Goal: Information Seeking & Learning: Check status

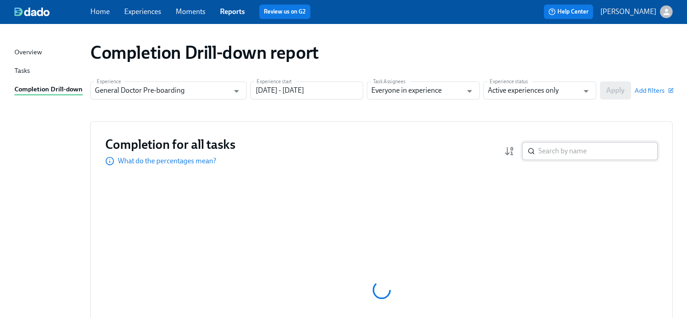
click at [557, 153] on input "search" at bounding box center [598, 151] width 119 height 18
paste input "Parag Srivastava"
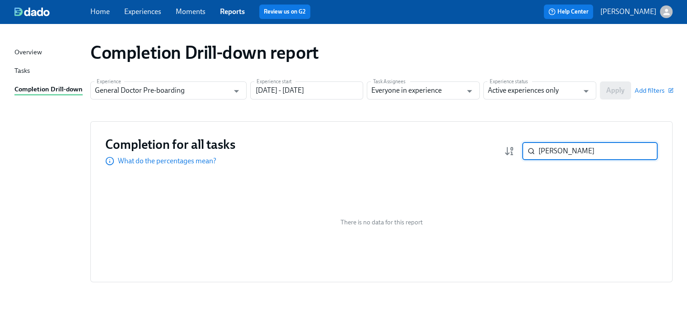
type input "Parag Srivastava"
click at [293, 89] on input "04/01/2025 - 12/31/2026" at bounding box center [306, 90] width 113 height 18
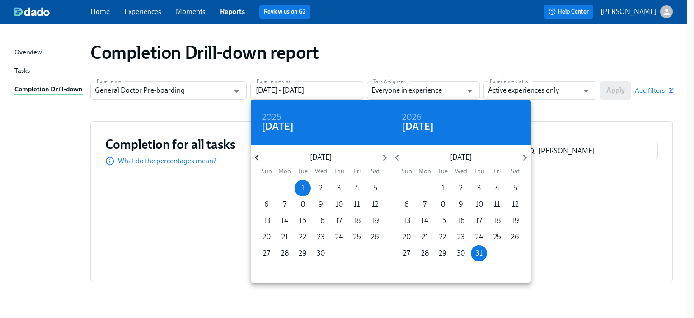
click at [255, 157] on icon "button" at bounding box center [257, 158] width 4 height 6
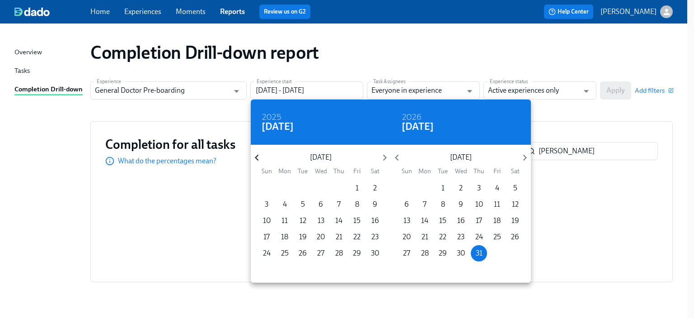
click at [255, 157] on icon "button" at bounding box center [257, 158] width 4 height 6
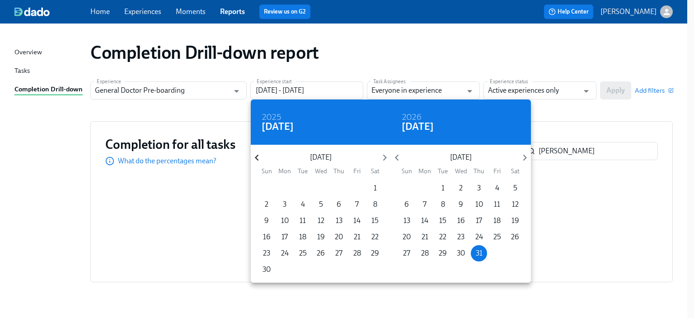
click at [255, 157] on icon "button" at bounding box center [257, 158] width 4 height 6
click at [340, 190] on span "1" at bounding box center [339, 188] width 16 height 10
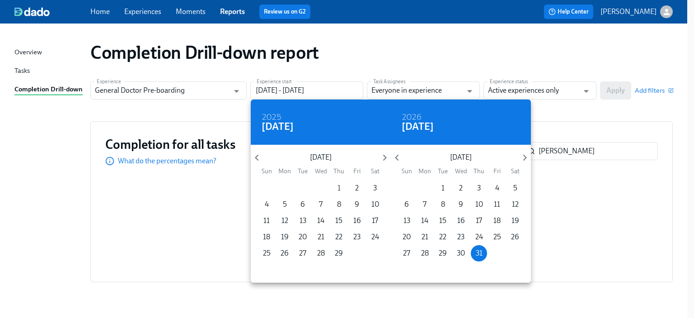
type input "02/01/2024 - 12/31/2026"
click at [619, 89] on div at bounding box center [347, 159] width 694 height 318
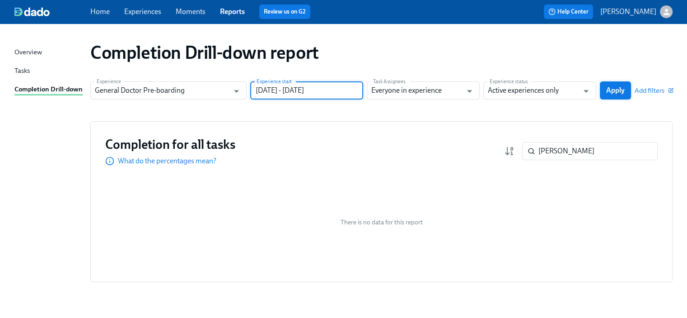
click at [613, 88] on span "Apply" at bounding box center [615, 90] width 19 height 9
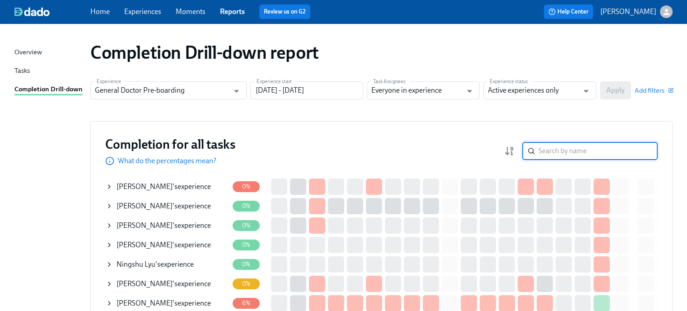
click at [586, 150] on input "search" at bounding box center [598, 151] width 119 height 18
paste input "Parag Srivastava"
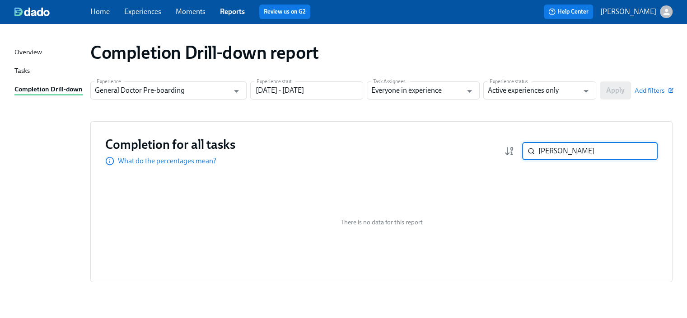
click at [540, 150] on input "Parag Srivastava" at bounding box center [598, 151] width 119 height 18
click at [567, 150] on input "Parag Srivastava" at bounding box center [598, 151] width 119 height 18
click at [567, 149] on input "Parag Srivastava" at bounding box center [598, 151] width 119 height 18
paste input "Srivastava"
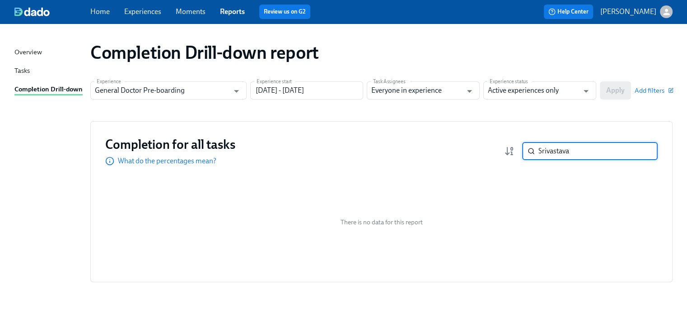
type input "Srivastava"
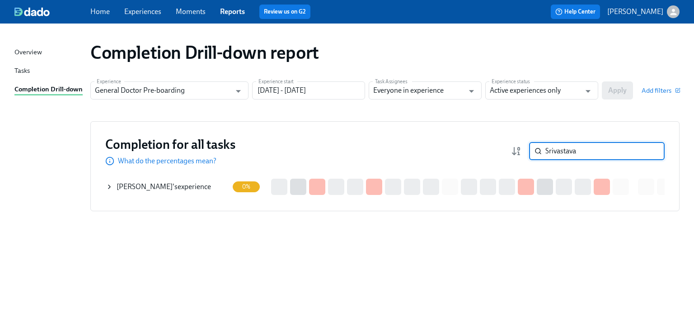
click at [145, 184] on span "Parag Srivastava" at bounding box center [145, 186] width 56 height 9
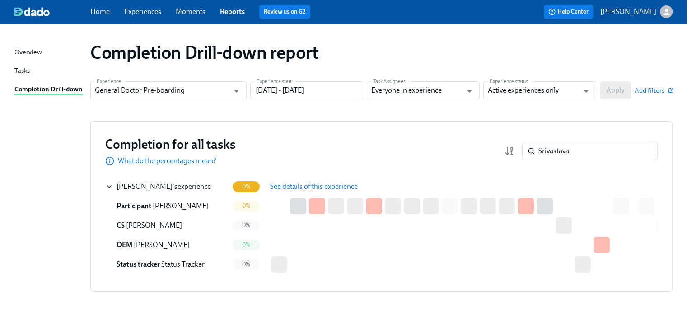
click at [290, 186] on span "See details of this experience" at bounding box center [314, 186] width 88 height 9
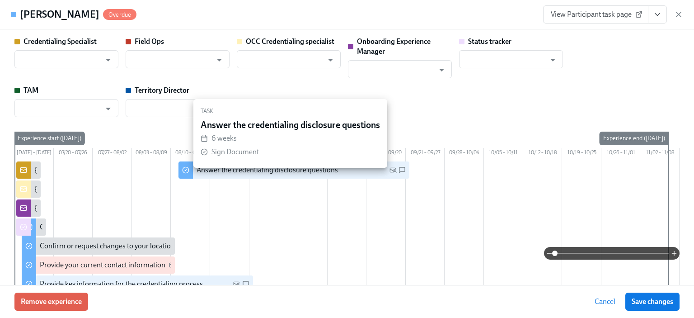
type input "Kyle McFarlan"
type input "Dana Denson"
type input "Sarah Parkhurst"
type input "Jared Aiken"
type input "Status Tracker"
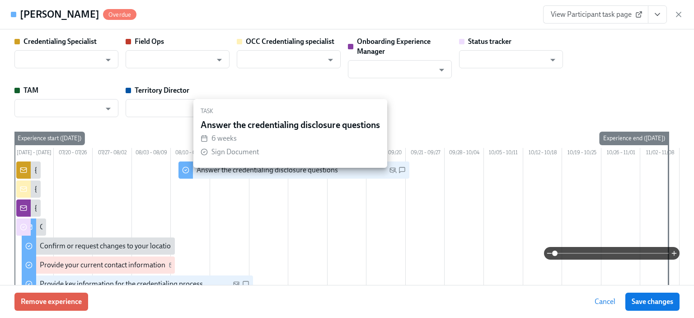
type input "Nathan ODonnell"
type input "Chelsea Kruger"
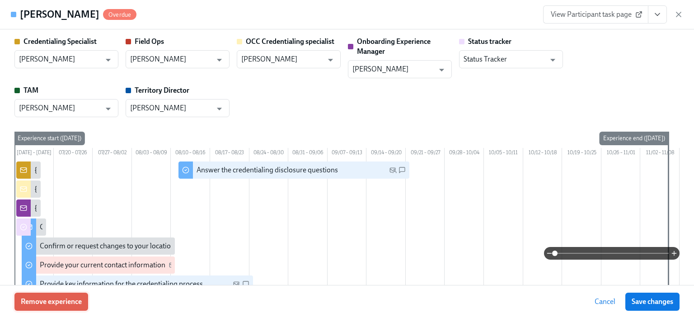
click at [66, 297] on span "Remove experience" at bounding box center [51, 301] width 61 height 9
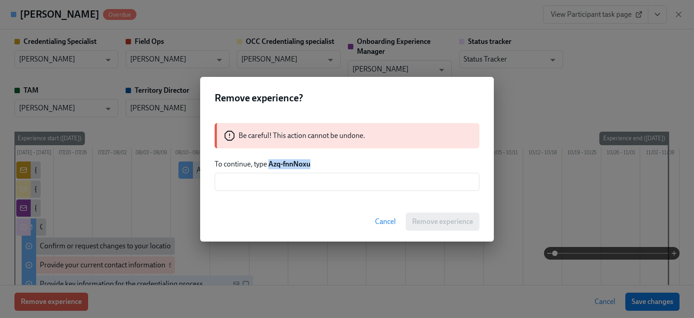
drag, startPoint x: 309, startPoint y: 163, endPoint x: 316, endPoint y: 163, distance: 7.2
click at [316, 163] on p "To continue, type Azq-fnnNoxu" at bounding box center [347, 164] width 265 height 10
copy strong "Azq-fnnNoxu"
click at [277, 180] on input "text" at bounding box center [347, 182] width 265 height 18
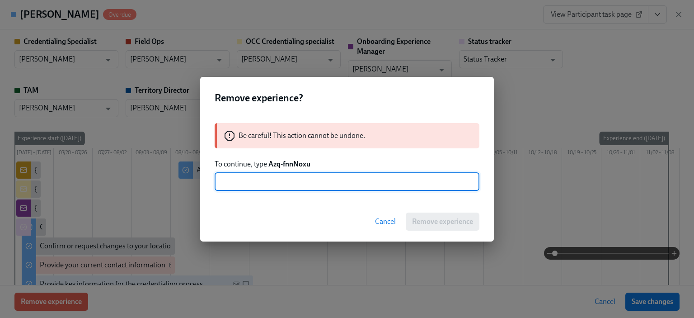
paste input "Azq-fnnNoxu"
type input "Azq-fnnNoxu"
click at [414, 218] on span "Remove experience" at bounding box center [442, 221] width 61 height 9
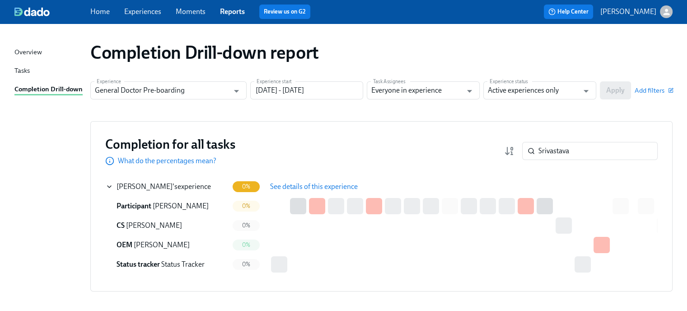
scroll to position [38, 0]
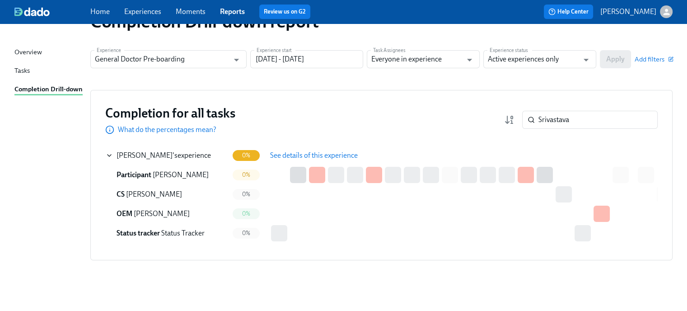
click at [286, 151] on span "See details of this experience" at bounding box center [314, 155] width 88 height 9
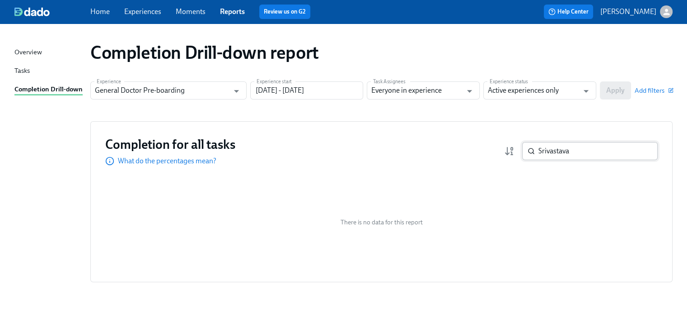
click at [545, 152] on input "Srivastava" at bounding box center [598, 151] width 119 height 18
click at [539, 153] on input "Srivastava" at bounding box center [598, 151] width 119 height 18
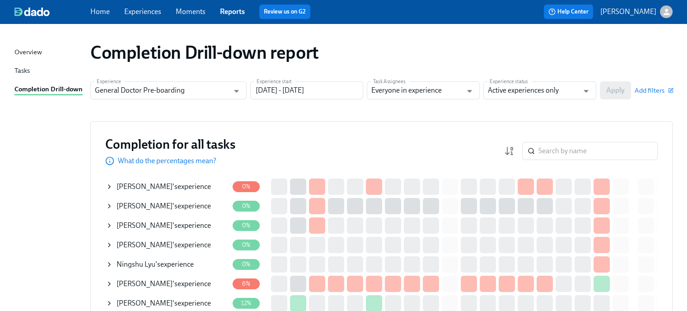
click at [556, 160] on div "Completion for all tasks What do the percentages mean? ​" at bounding box center [381, 151] width 553 height 30
click at [557, 151] on input "search" at bounding box center [598, 151] width 119 height 18
paste input "Gaganpreet Bhattal"
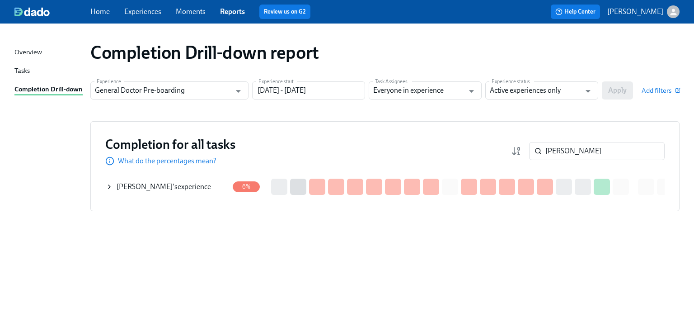
click at [173, 183] on span "Gaganpreet Bhattal" at bounding box center [145, 186] width 56 height 9
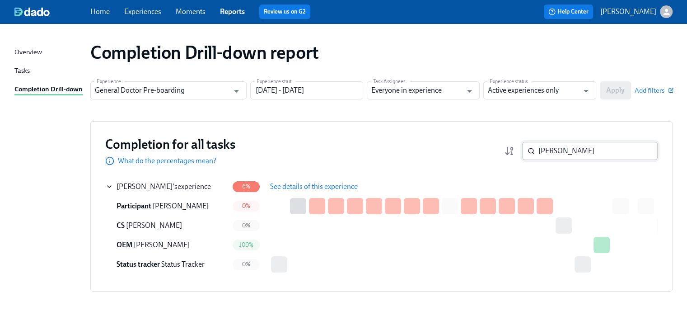
click at [577, 149] on input "Gaganpreet Bhattal" at bounding box center [598, 151] width 119 height 18
click at [575, 148] on input "Gaganpreet Bhattal" at bounding box center [598, 151] width 119 height 18
type input "dana bowers"
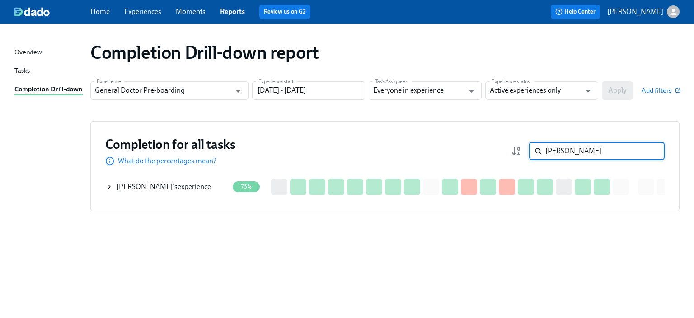
click at [175, 186] on div "Dana Bowers 's experience" at bounding box center [164, 187] width 94 height 10
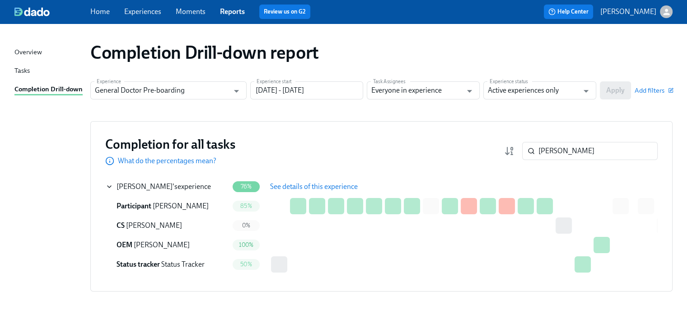
click at [310, 181] on button "See details of this experience" at bounding box center [314, 187] width 100 height 18
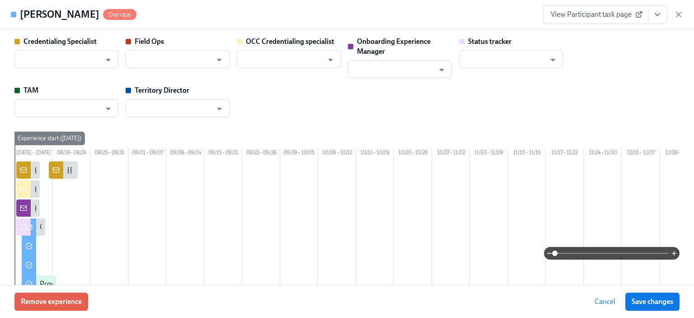
type input "Brieann Furco"
type input "Amanda Schumann"
type input "Shavona Mayers Dixon"
type input "Rachel Wicklander"
type input "Status Tracker"
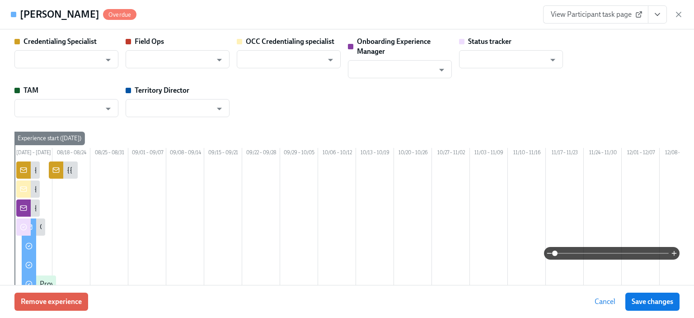
type input "Sedale Mullen"
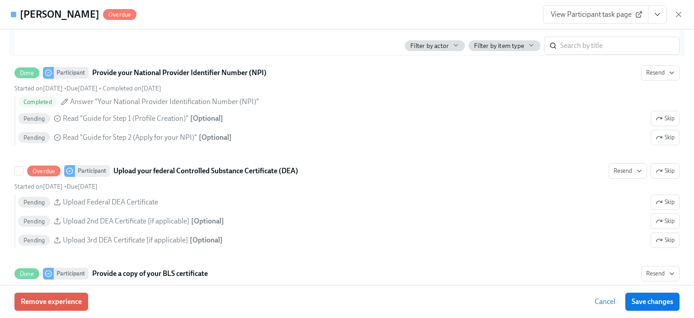
scroll to position [1898, 0]
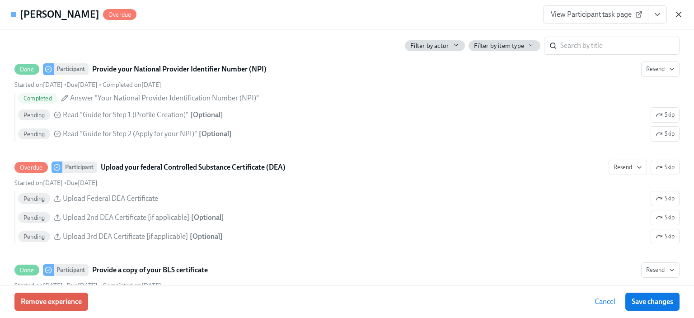
click at [681, 12] on icon "button" at bounding box center [678, 14] width 5 height 5
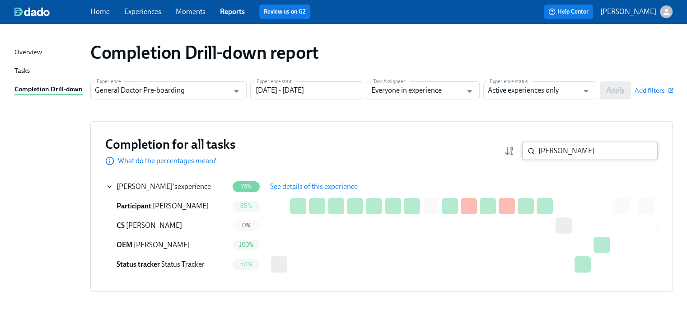
click at [594, 147] on input "dana bowers" at bounding box center [598, 151] width 119 height 18
click at [593, 147] on input "dana bowers" at bounding box center [598, 151] width 119 height 18
type input "d"
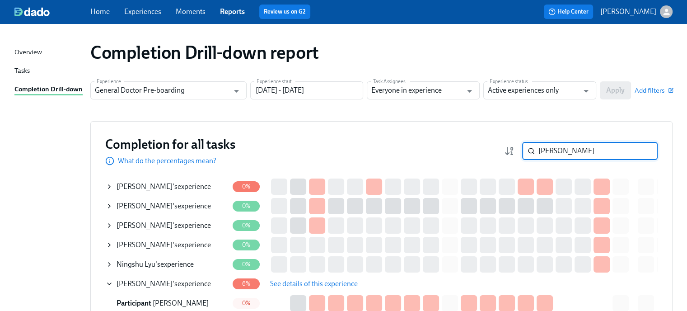
type input "schmelter"
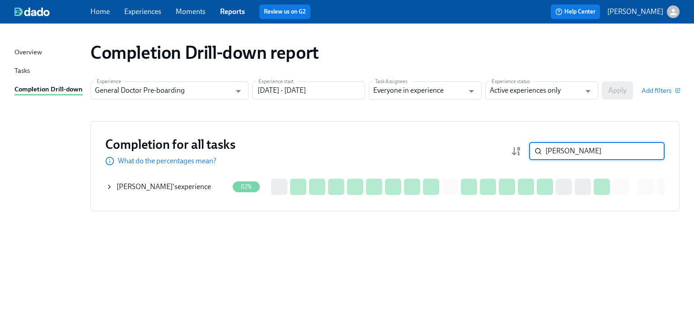
click at [151, 184] on span "Jeffrey Schmelter" at bounding box center [145, 186] width 56 height 9
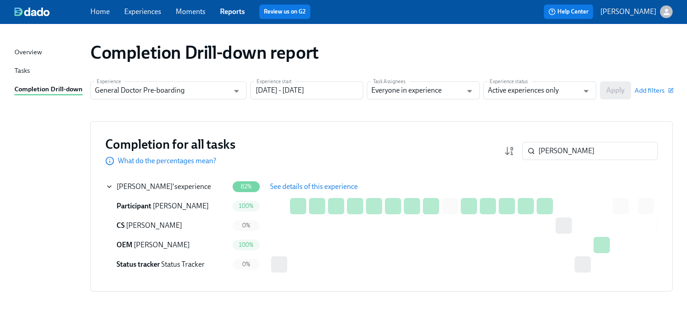
click at [296, 188] on span "See details of this experience" at bounding box center [314, 186] width 88 height 9
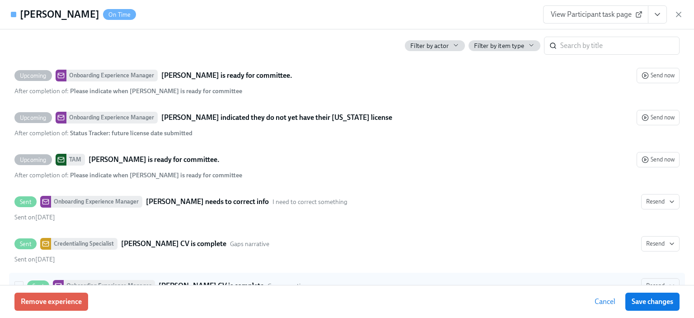
scroll to position [2621, 0]
